Goal: Task Accomplishment & Management: Manage account settings

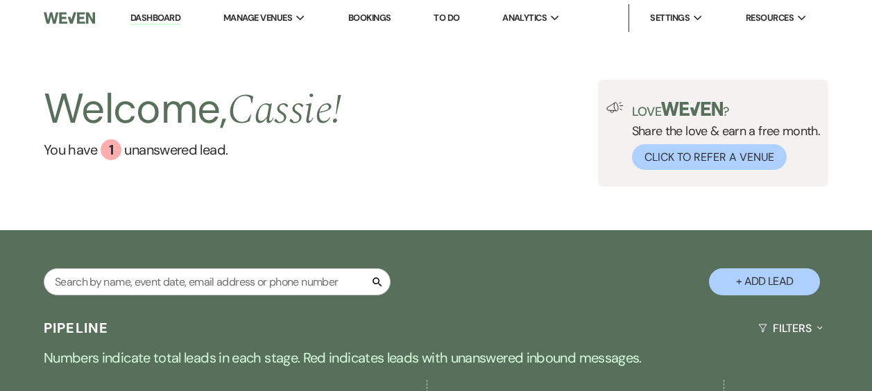
select select "6"
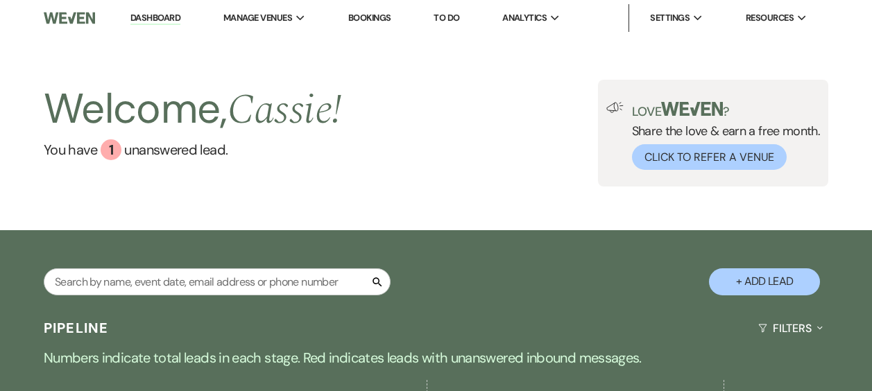
select select "6"
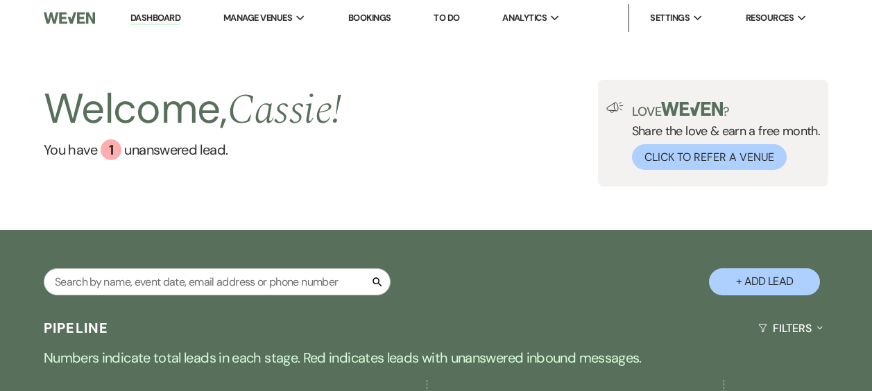
select select "6"
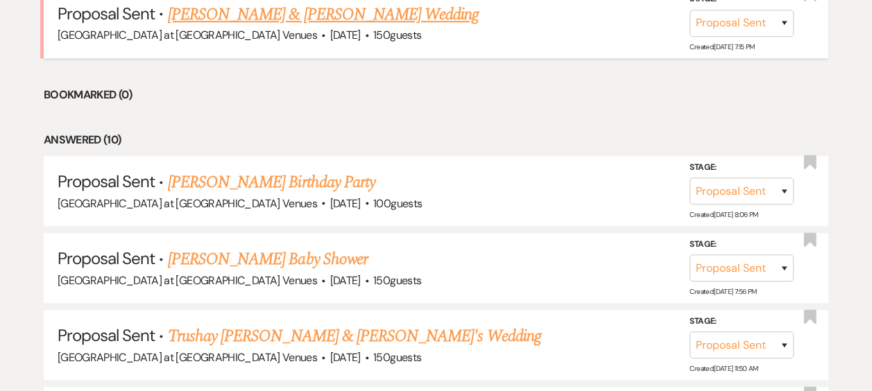
scroll to position [625, 0]
click at [233, 6] on link "[PERSON_NAME] & [PERSON_NAME] Wedding" at bounding box center [323, 14] width 311 height 25
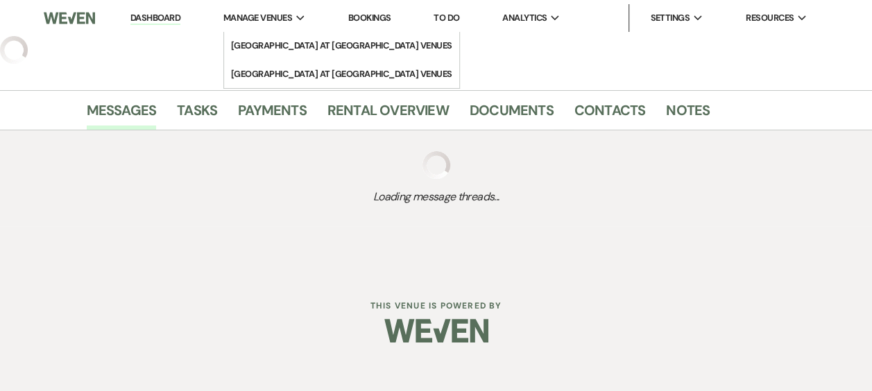
select select "6"
select select "2"
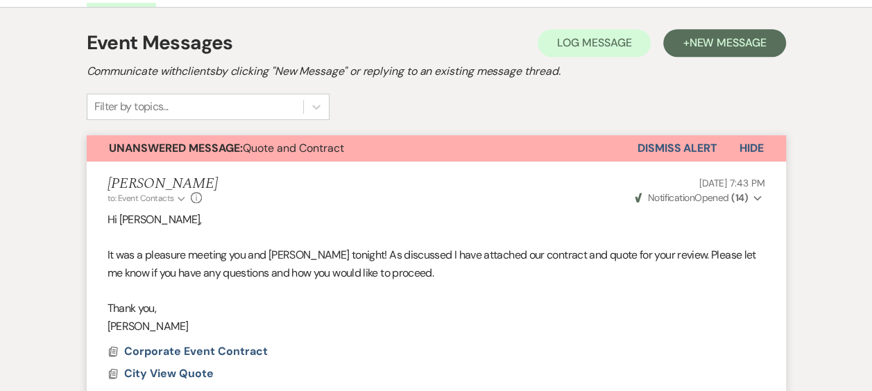
scroll to position [345, 0]
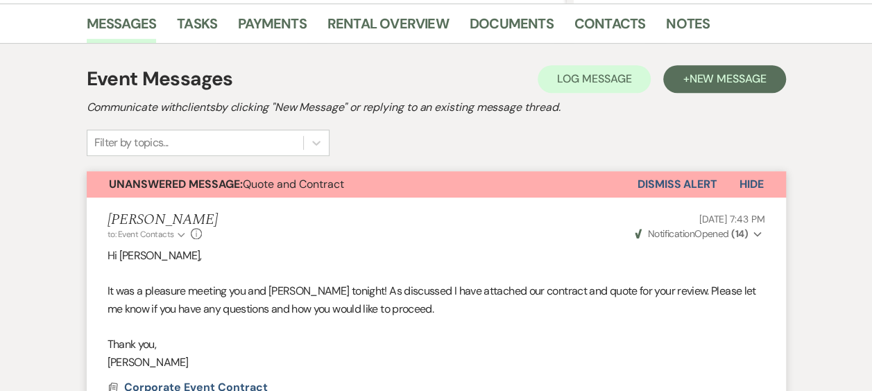
click at [674, 177] on button "Dismiss Alert" at bounding box center [678, 184] width 80 height 26
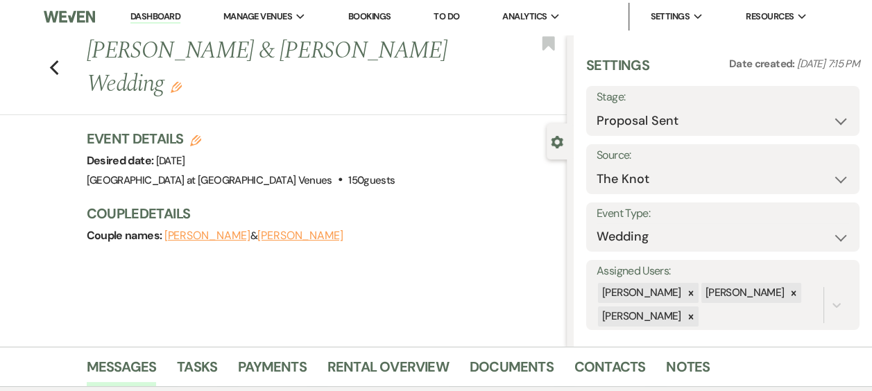
scroll to position [0, 0]
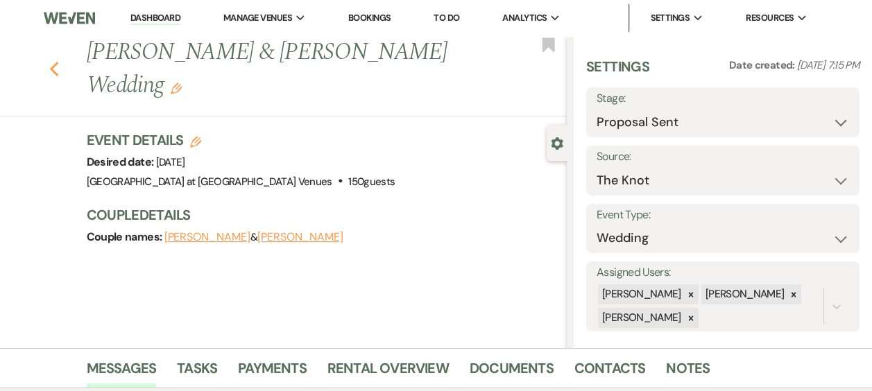
click at [58, 62] on use "button" at bounding box center [53, 69] width 9 height 15
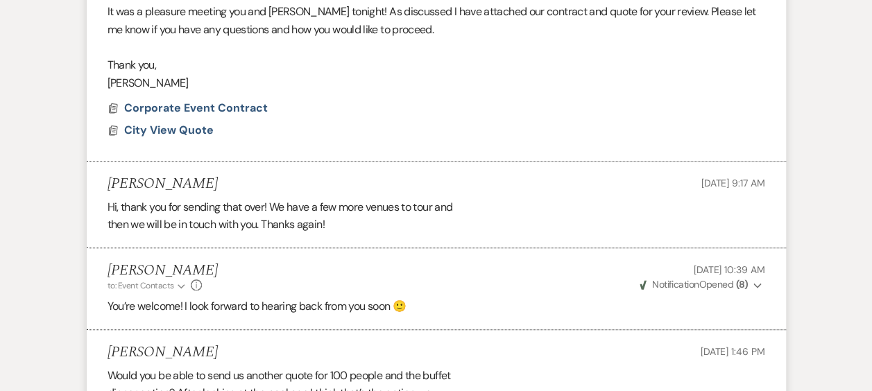
select select "6"
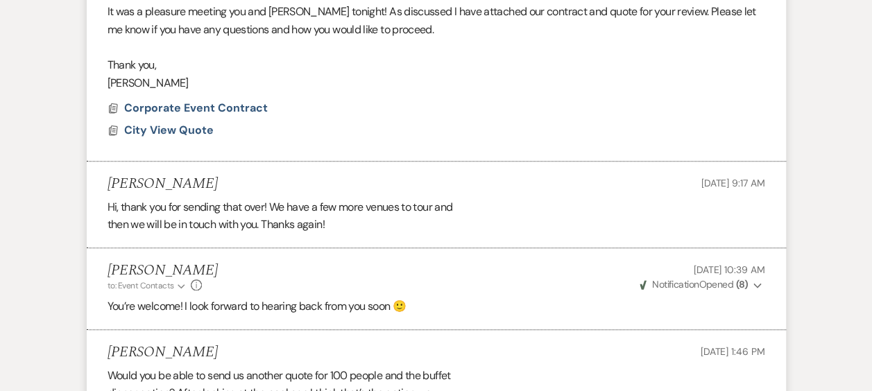
select select "6"
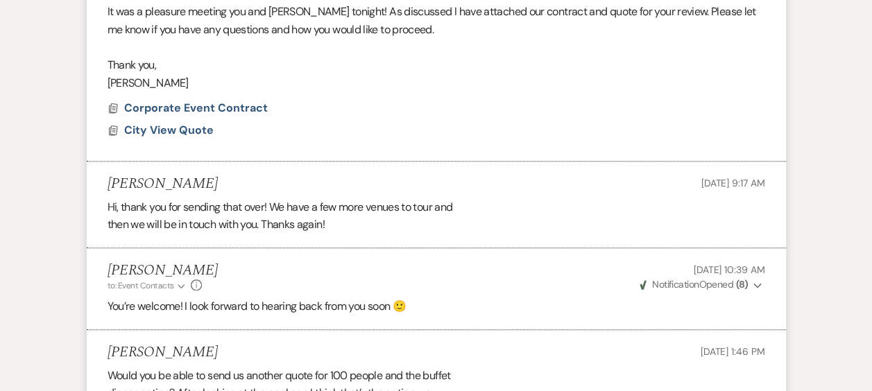
select select "6"
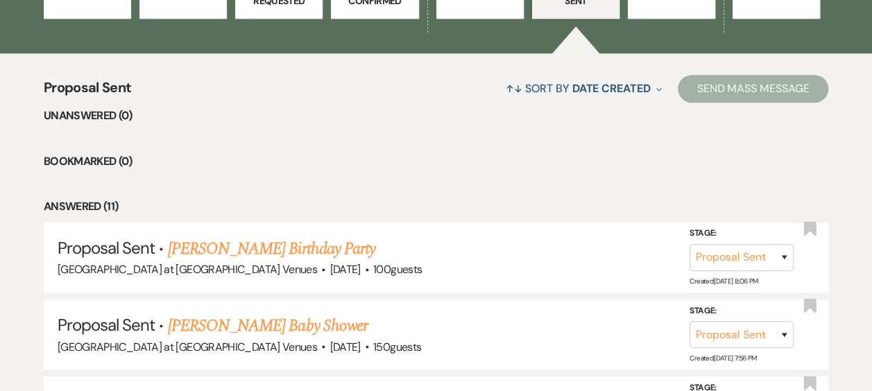
scroll to position [206, 0]
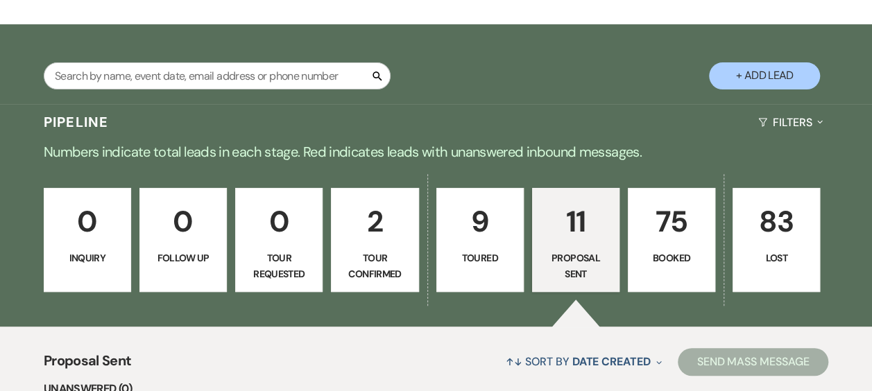
click at [675, 226] on p "75" at bounding box center [671, 221] width 69 height 46
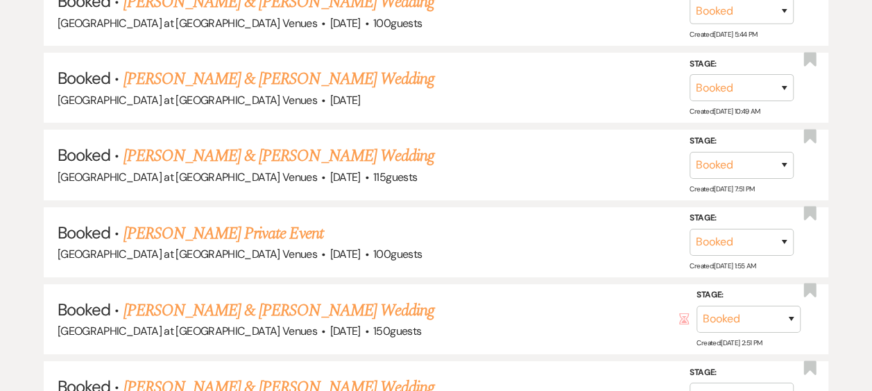
scroll to position [2533, 0]
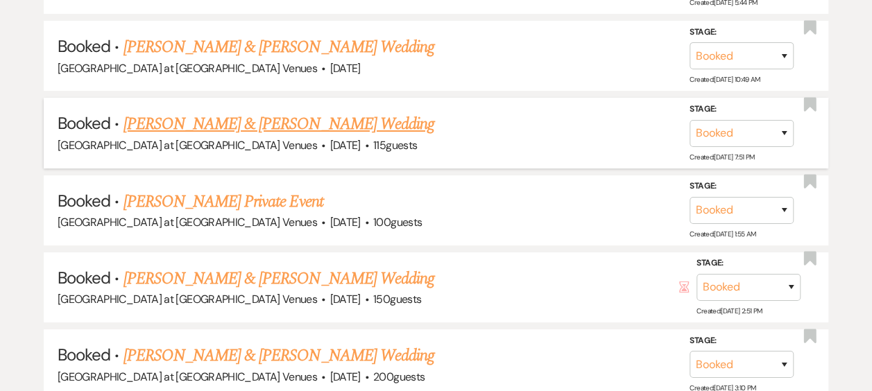
click at [263, 114] on link "[PERSON_NAME] & [PERSON_NAME] Wedding" at bounding box center [278, 124] width 311 height 25
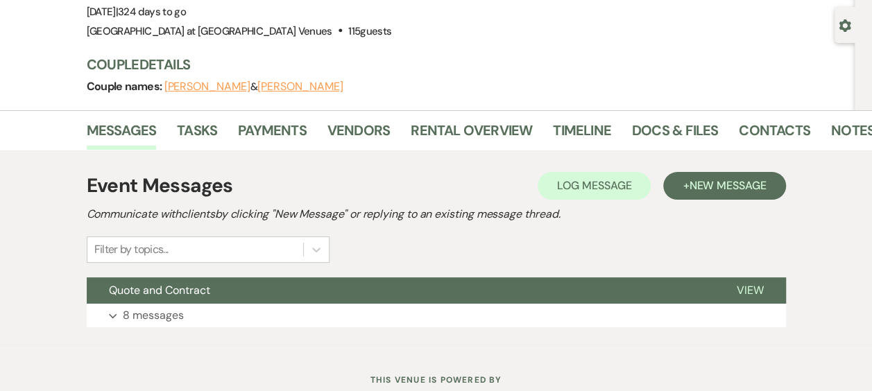
scroll to position [163, 0]
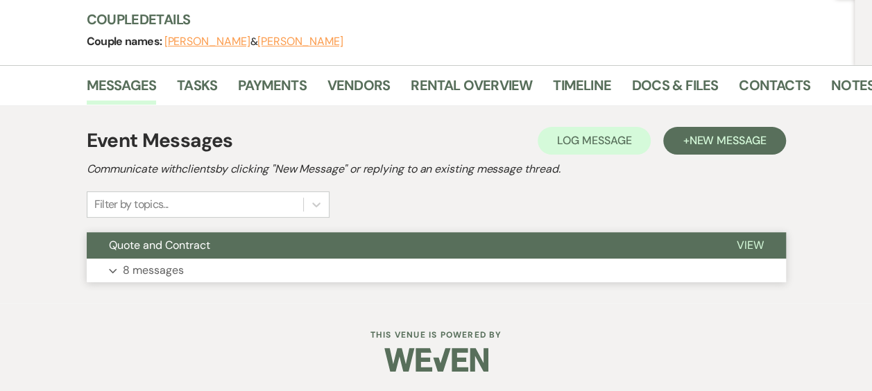
click at [165, 262] on p "8 messages" at bounding box center [153, 271] width 61 height 18
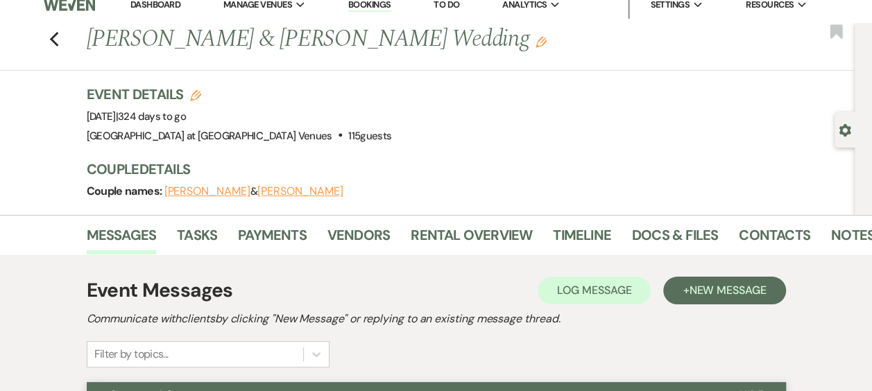
scroll to position [0, 0]
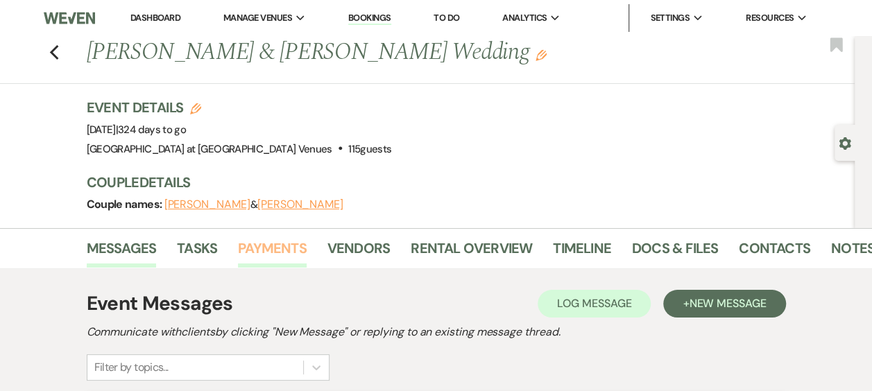
click at [290, 253] on link "Payments" at bounding box center [272, 252] width 69 height 31
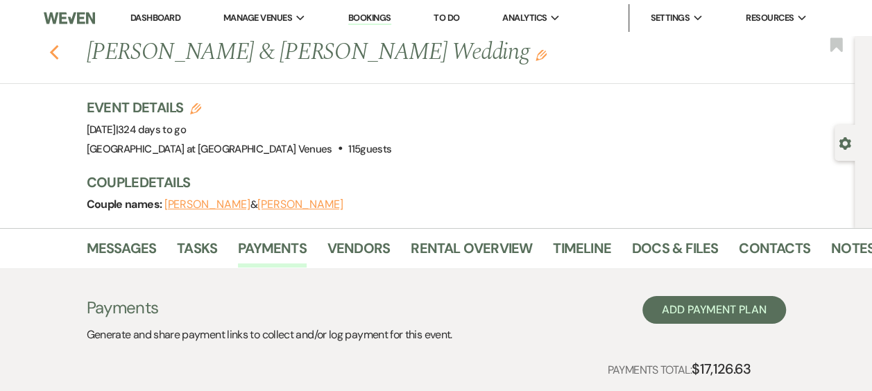
click at [60, 49] on icon "Previous" at bounding box center [54, 52] width 10 height 17
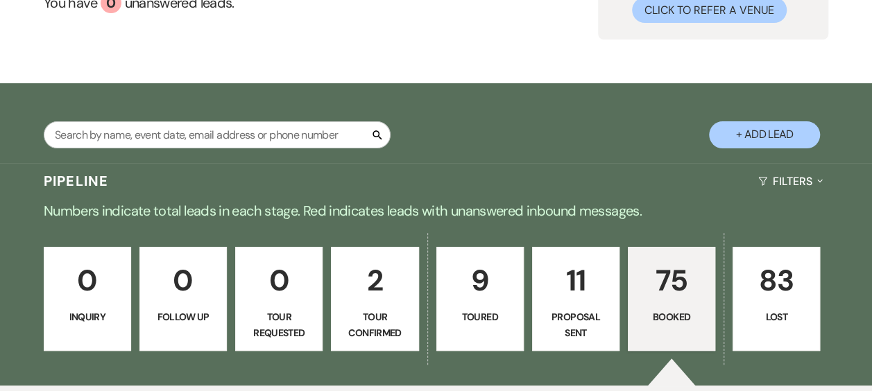
scroll to position [208, 0]
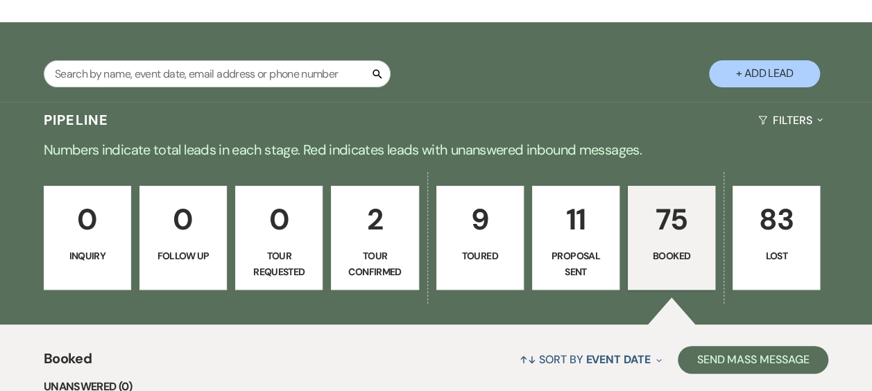
click at [355, 245] on link "2 Tour Confirmed" at bounding box center [374, 238] width 87 height 104
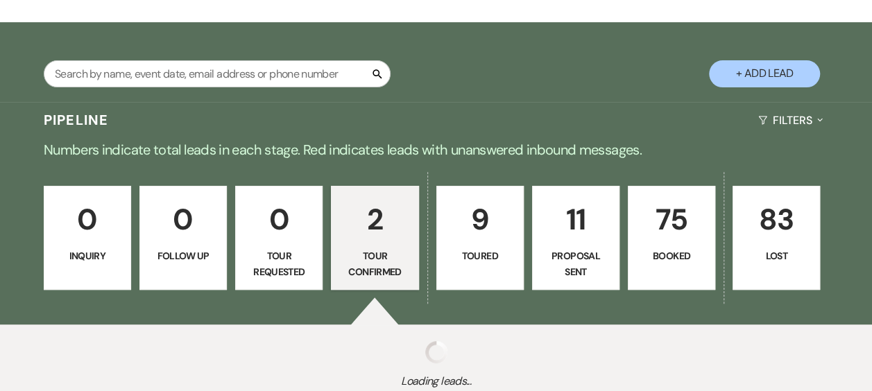
select select "4"
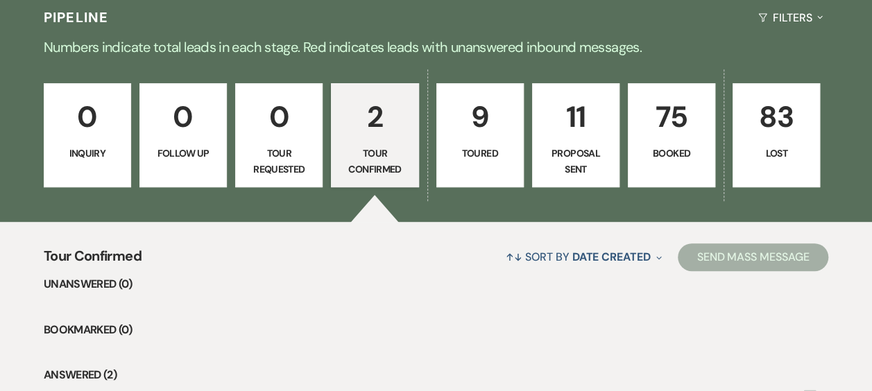
scroll to position [278, 0]
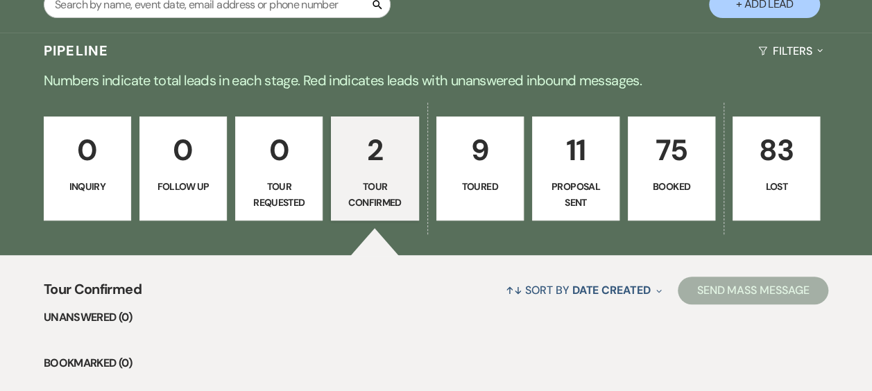
click at [475, 189] on p "Toured" at bounding box center [480, 186] width 69 height 15
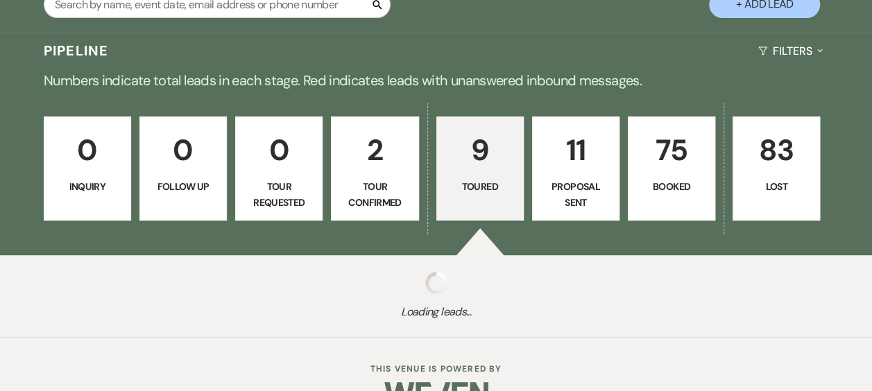
select select "5"
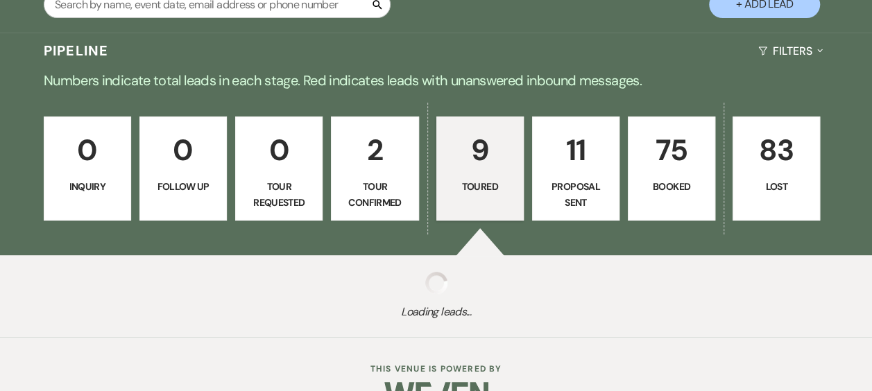
select select "5"
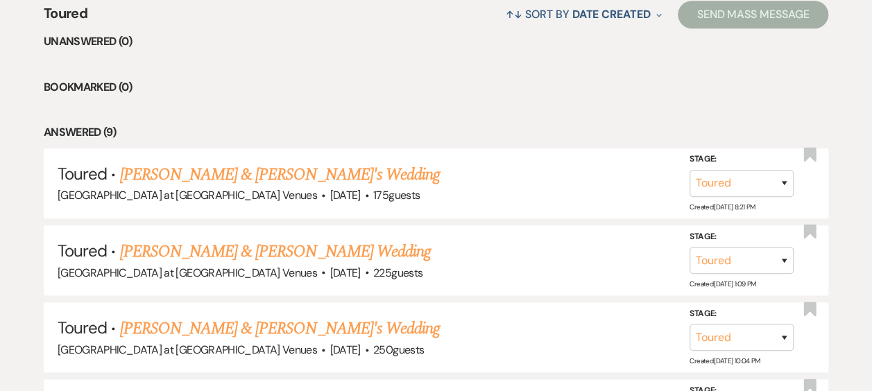
scroll to position [625, 0]
